Goal: Information Seeking & Learning: Find specific fact

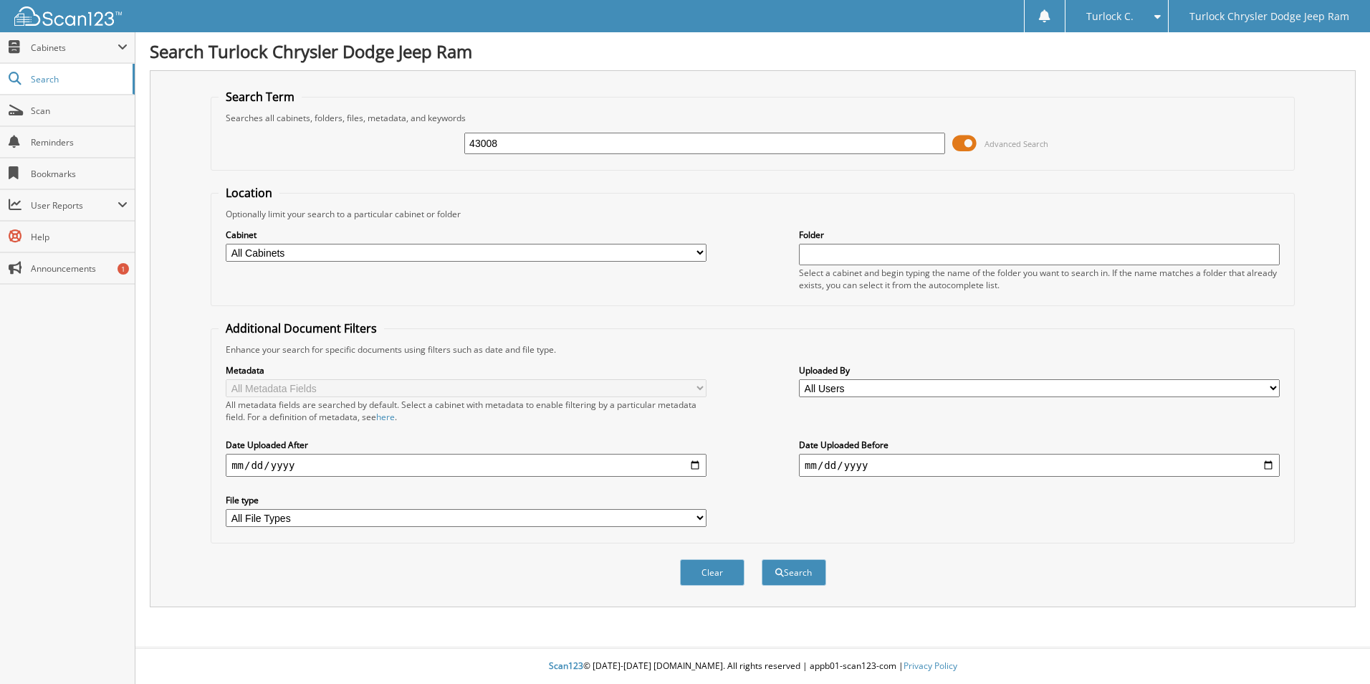
type input "43008"
click at [762, 559] on button "Search" at bounding box center [794, 572] width 65 height 27
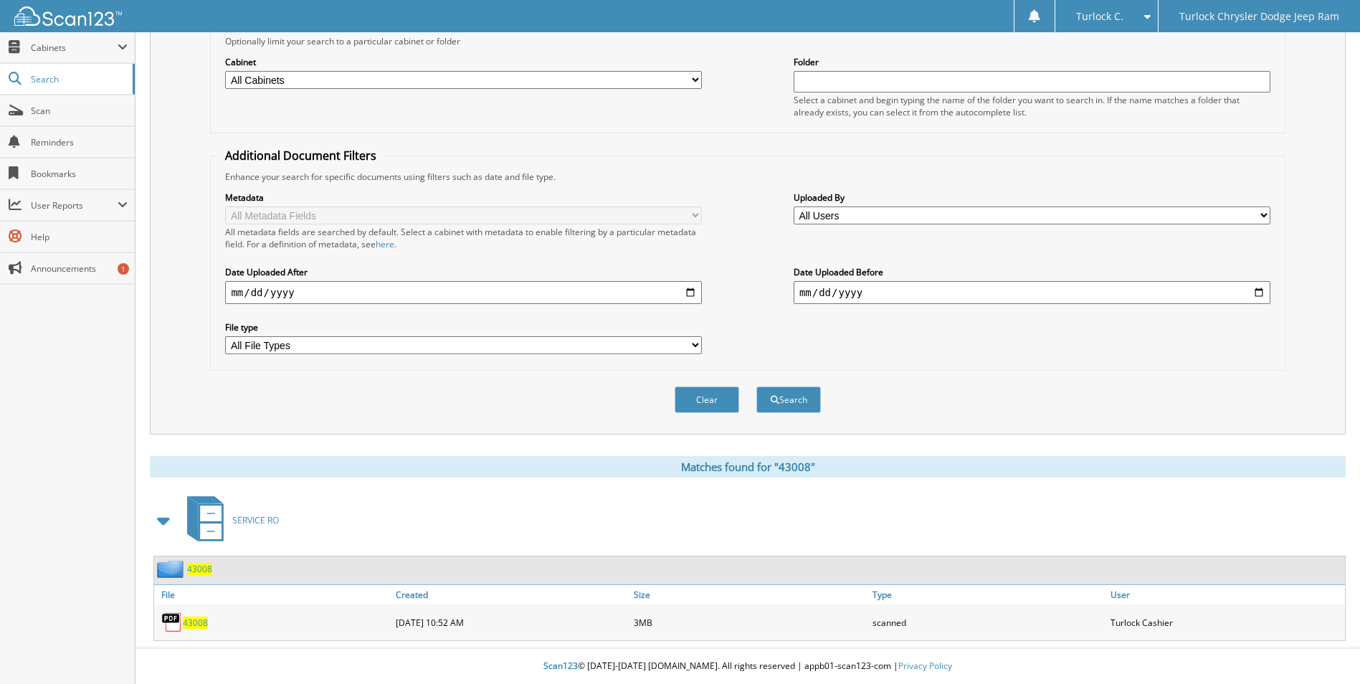
click at [201, 618] on span "43008" at bounding box center [195, 622] width 25 height 12
